Goal: Task Accomplishment & Management: Manage account settings

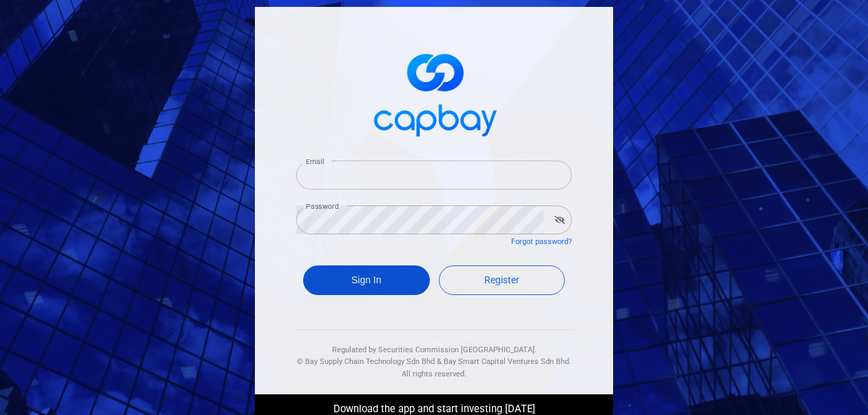
type input "[EMAIL_ADDRESS][DOMAIN_NAME]"
click at [335, 279] on button "Sign In" at bounding box center [366, 280] width 127 height 30
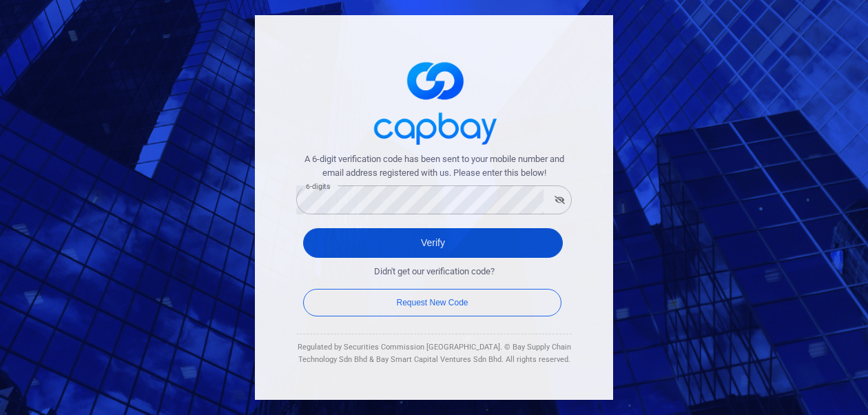
click at [344, 245] on button "Verify" at bounding box center [433, 243] width 260 height 30
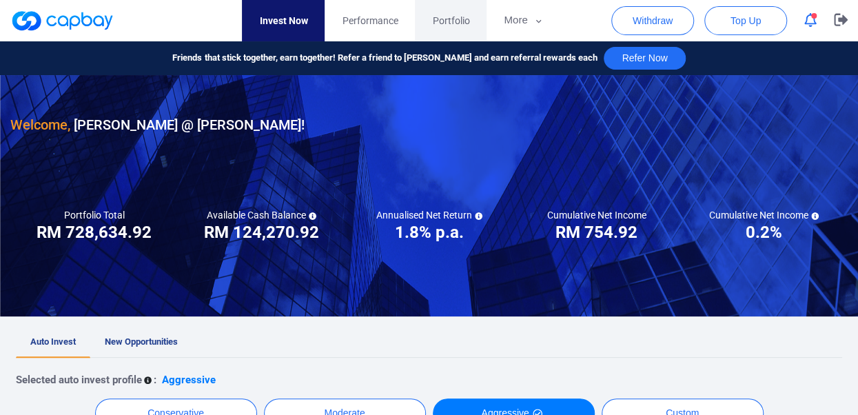
click at [459, 21] on span "Portfolio" at bounding box center [450, 20] width 37 height 15
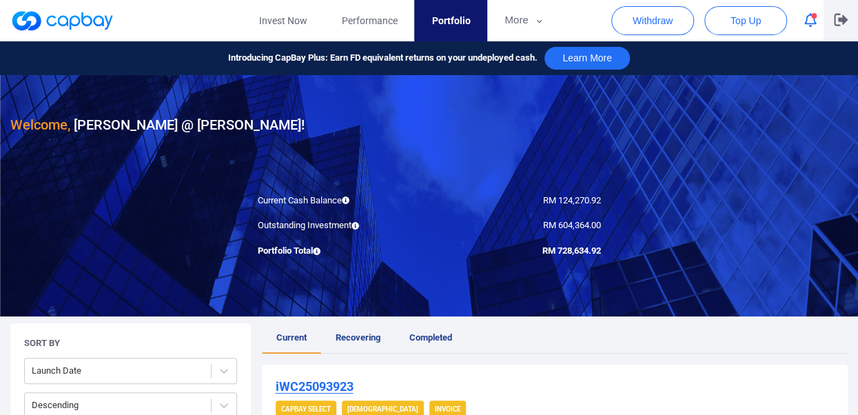
click at [840, 21] on icon "button" at bounding box center [840, 20] width 14 height 12
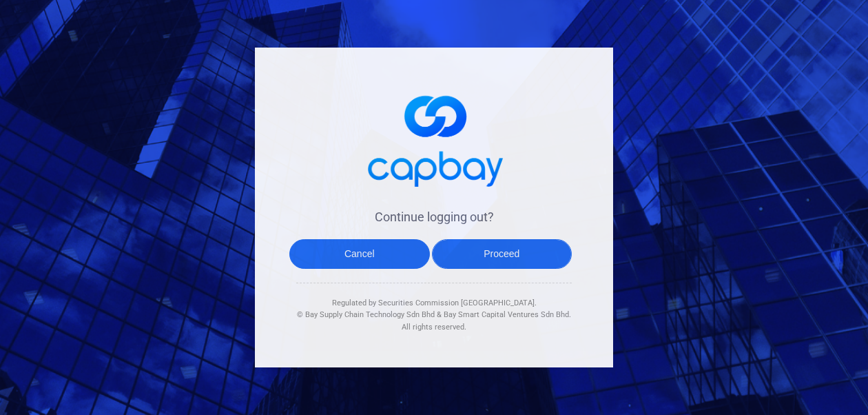
click at [508, 248] on button "Proceed" at bounding box center [502, 254] width 141 height 30
